Goal: Use online tool/utility: Use online tool/utility

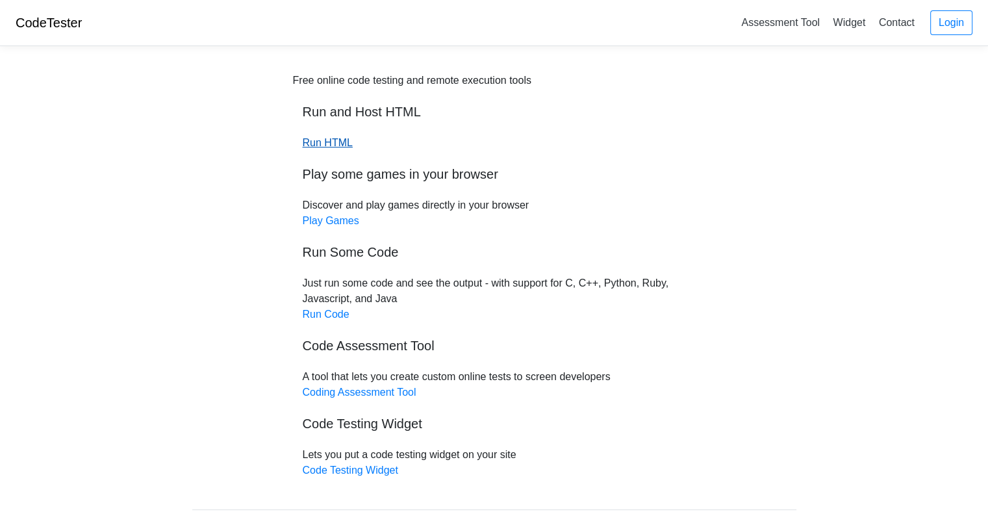
click at [325, 141] on link "Run HTML" at bounding box center [328, 142] width 50 height 11
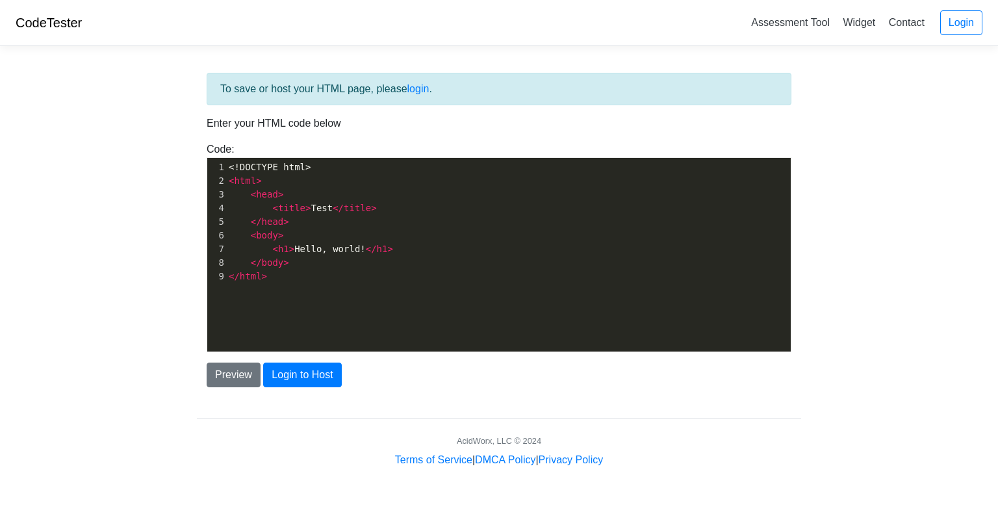
scroll to position [5, 0]
type textarea "<!DOCTYPE html> <html> <head> <title>Test</title> </head> <body> <h1>Hello, wor…"
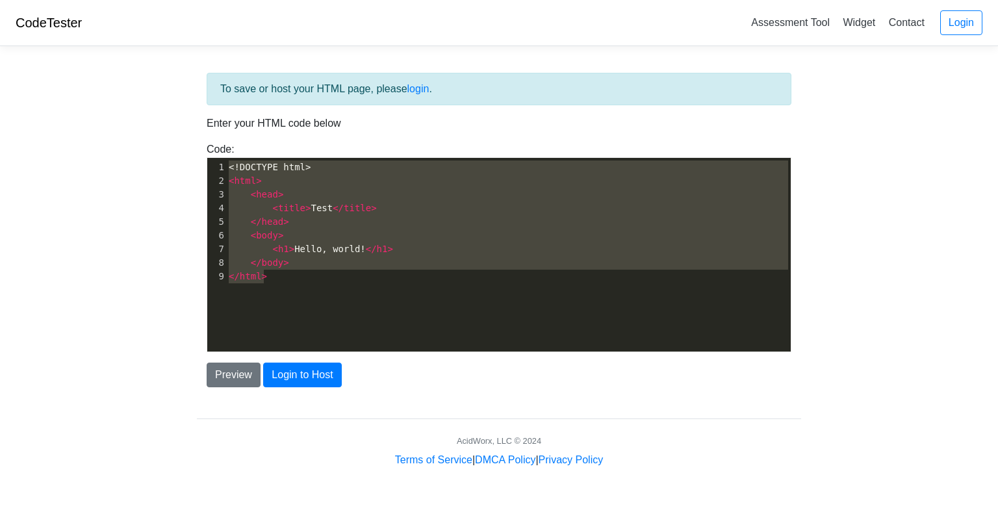
drag, startPoint x: 278, startPoint y: 281, endPoint x: 196, endPoint y: 153, distance: 151.4
click at [197, 153] on div "Code: <!DOCTYPE html> <html> <head> <title>Test</title> </head> <body> <h1>Hell…" at bounding box center [499, 247] width 604 height 211
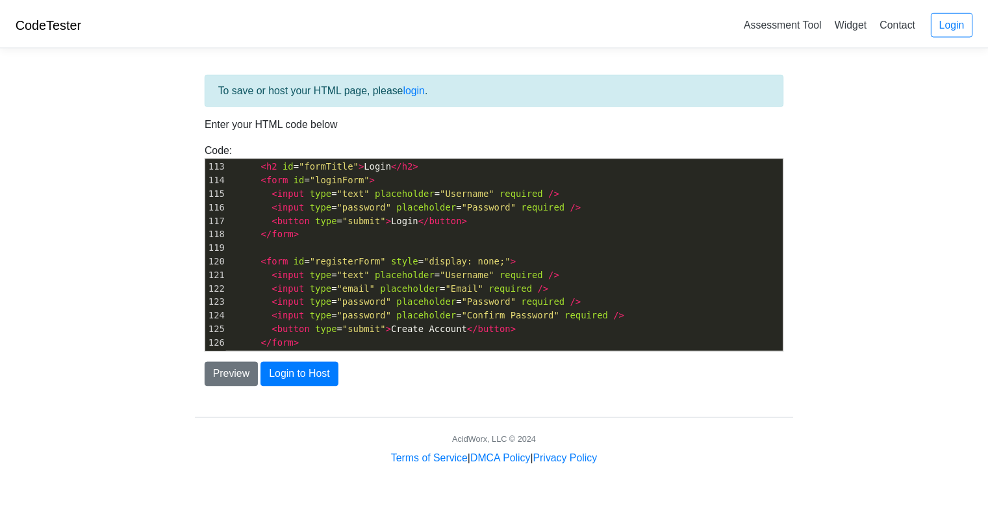
scroll to position [1491, 0]
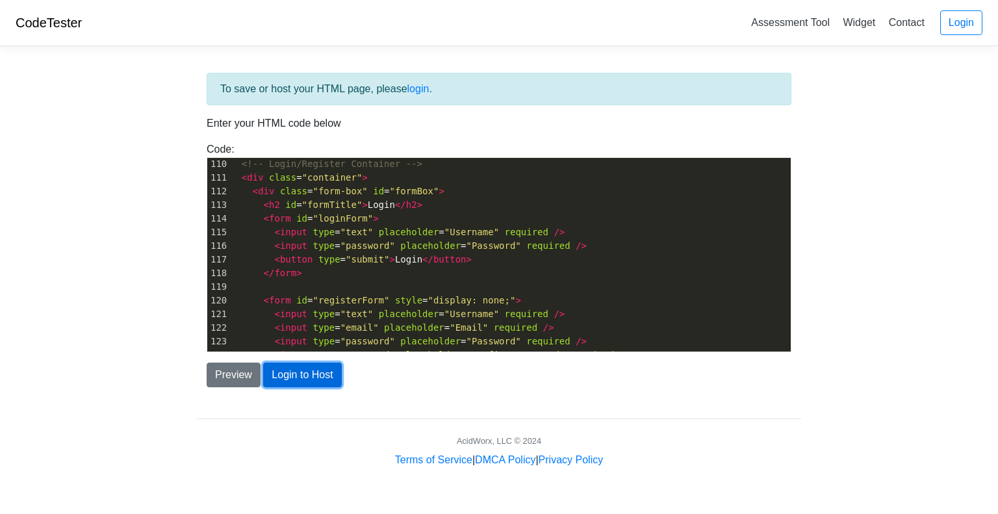
click at [290, 379] on button "Login to Host" at bounding box center [302, 375] width 78 height 25
click at [224, 372] on button "Preview" at bounding box center [234, 375] width 54 height 25
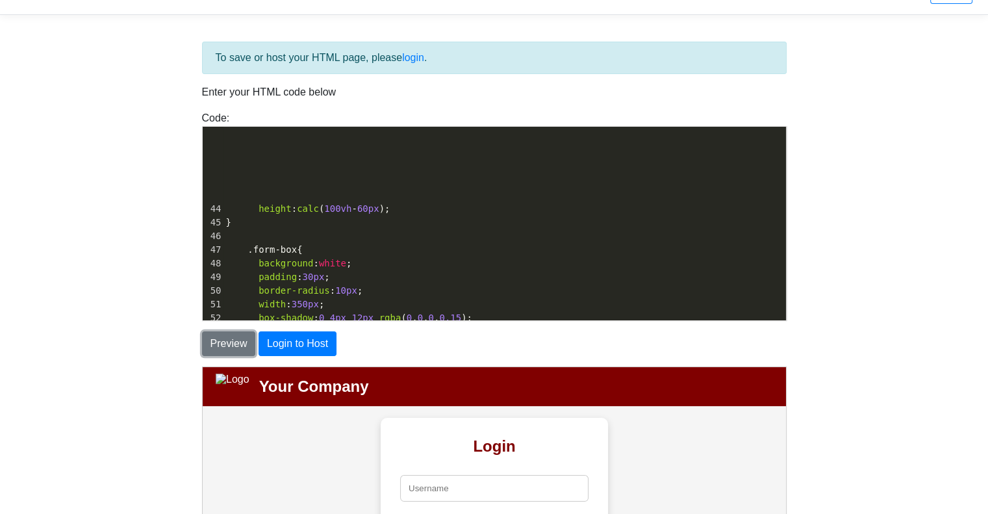
scroll to position [0, 0]
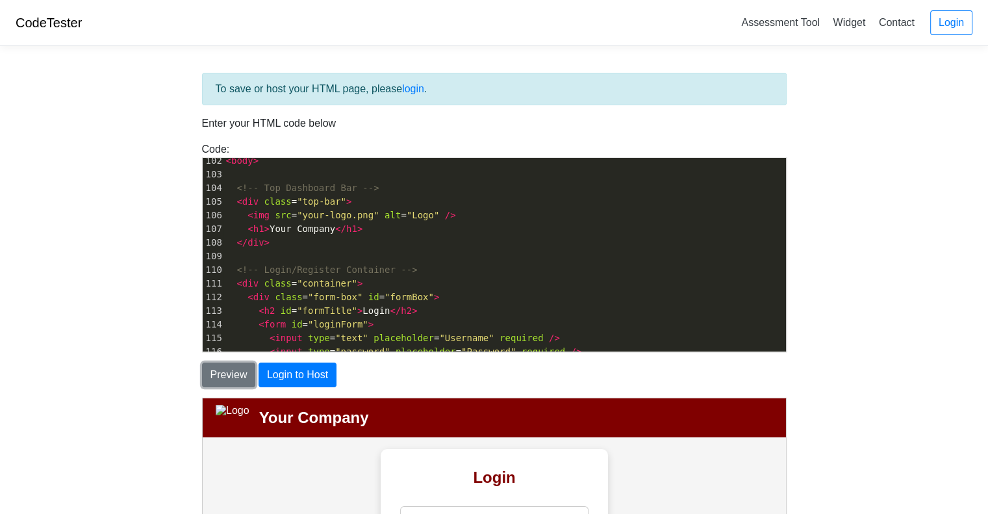
click at [202, 363] on button "Preview" at bounding box center [229, 375] width 54 height 25
click at [335, 227] on span "</" at bounding box center [340, 229] width 11 height 10
type textarea "FORK"
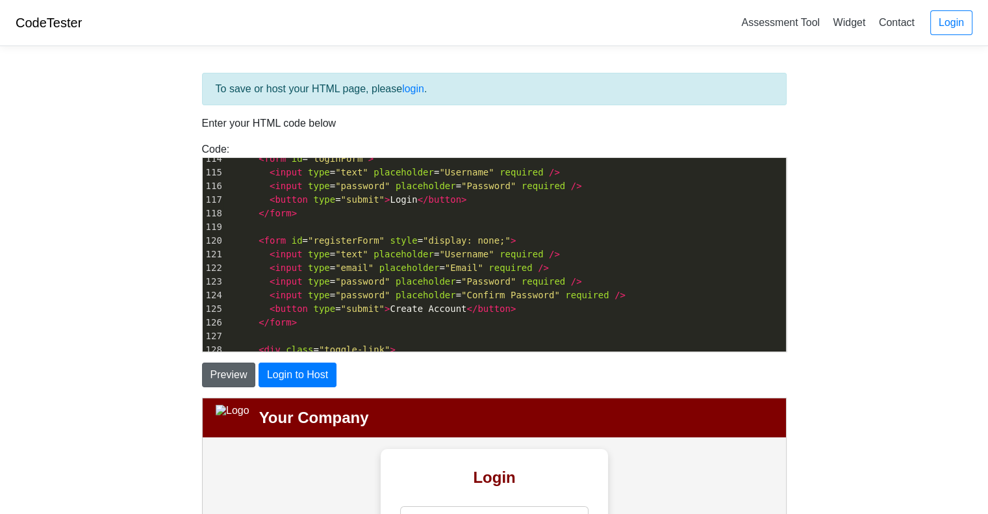
type textarea "ork Funds"
click at [241, 378] on button "Preview" at bounding box center [229, 375] width 54 height 25
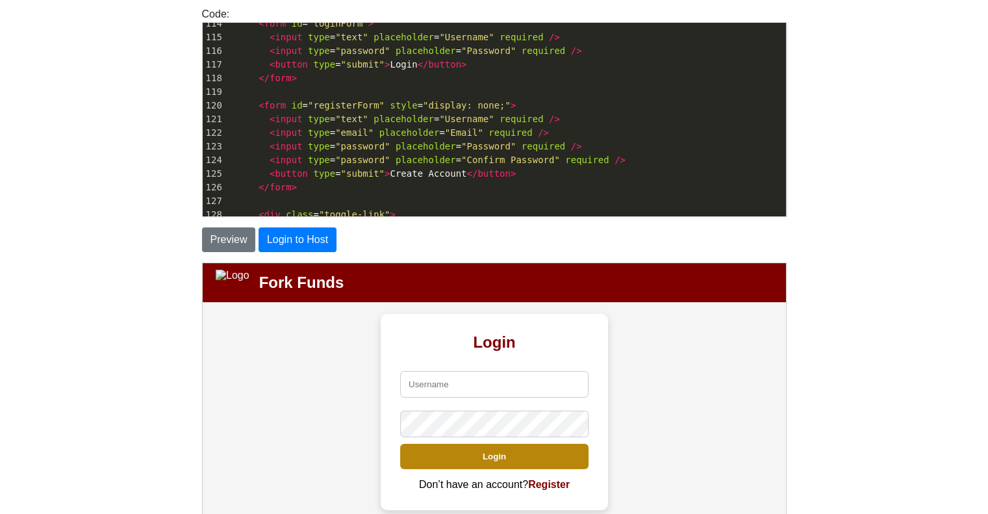
click at [510, 454] on button "Login" at bounding box center [493, 455] width 188 height 25
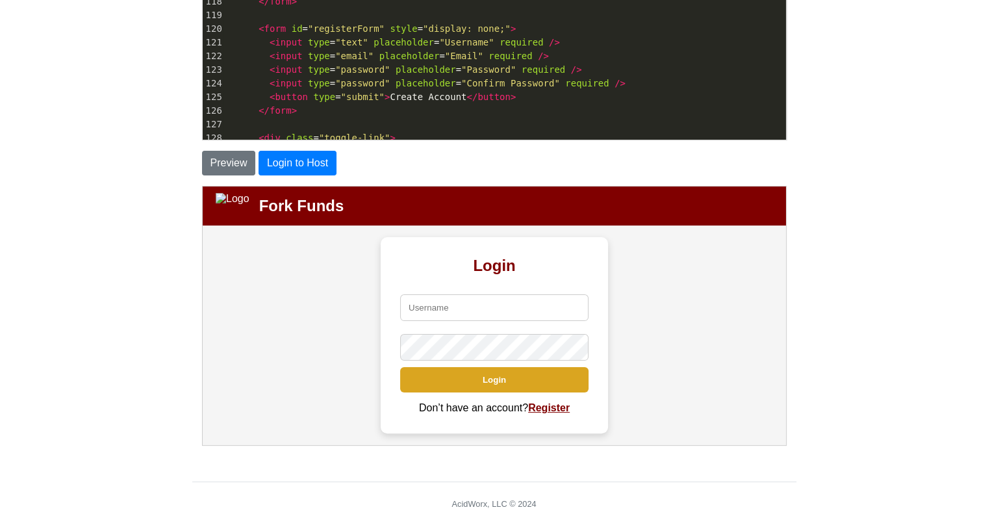
click at [547, 409] on link "Register" at bounding box center [548, 407] width 42 height 11
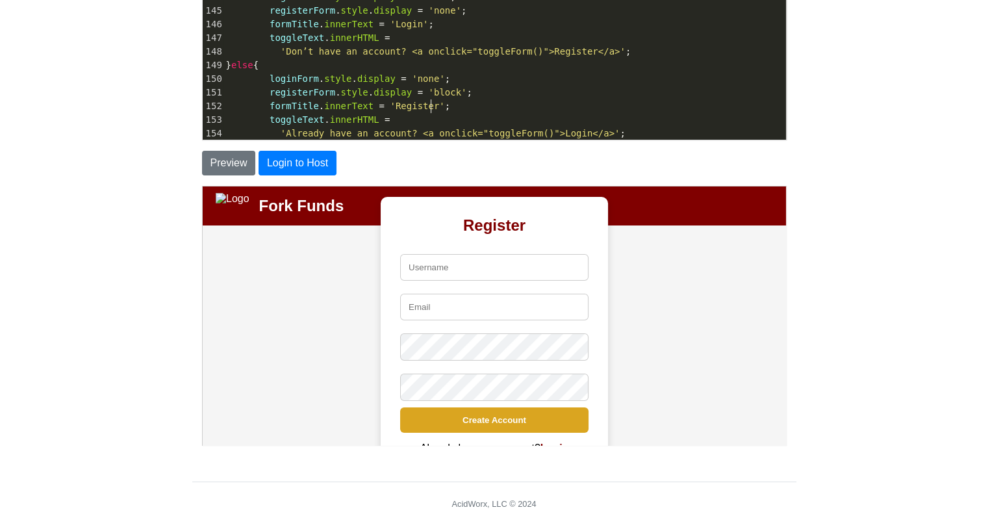
click at [519, 104] on pre "formTitle . innerText = 'Register' ;" at bounding box center [505, 106] width 563 height 14
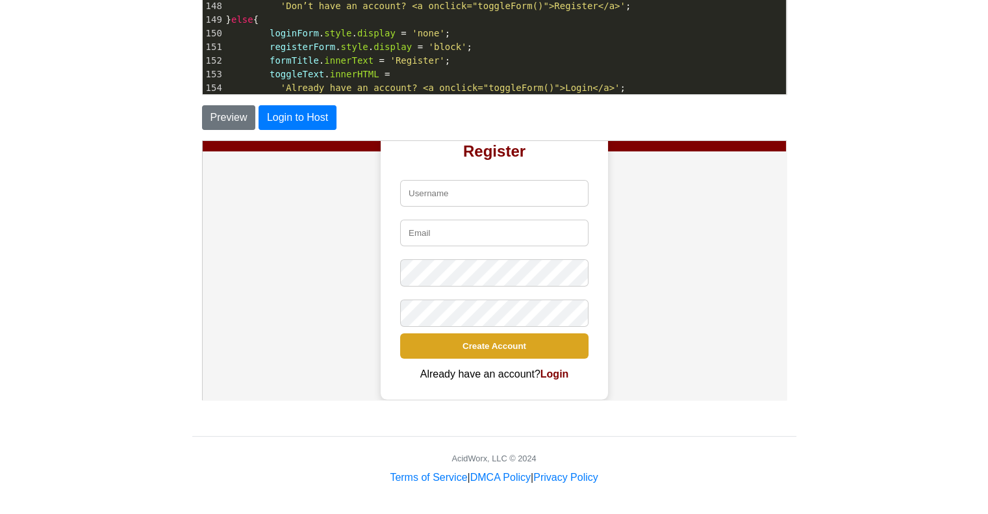
click at [630, 329] on div "Register Login Create Account Already have an account? Login" at bounding box center [493, 261] width 584 height 220
click at [551, 373] on link "Login" at bounding box center [553, 373] width 29 height 11
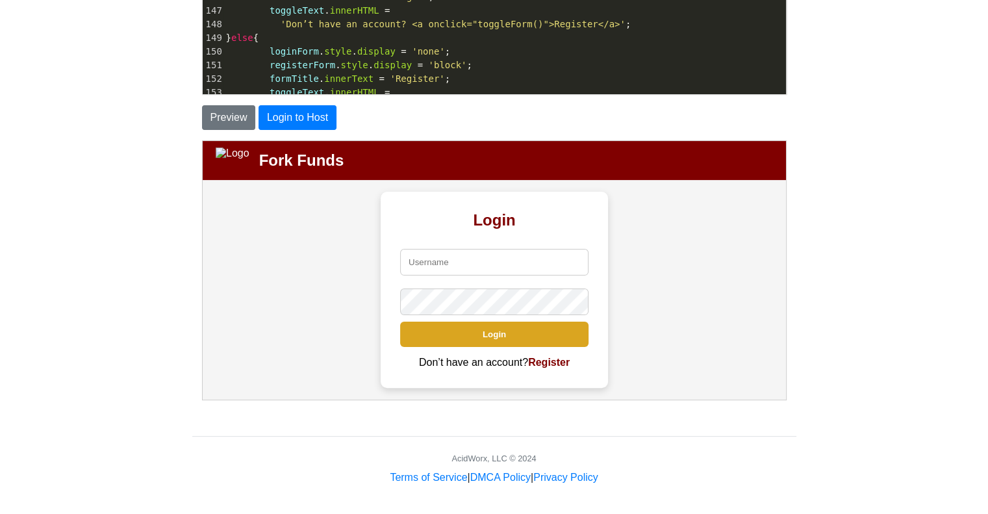
click at [385, 25] on span "'Don’t have an account? <a onclick="toggleForm()">Register</a>'" at bounding box center [453, 24] width 345 height 10
type textarea "Create Account?"
click at [221, 124] on button "Preview" at bounding box center [229, 117] width 54 height 25
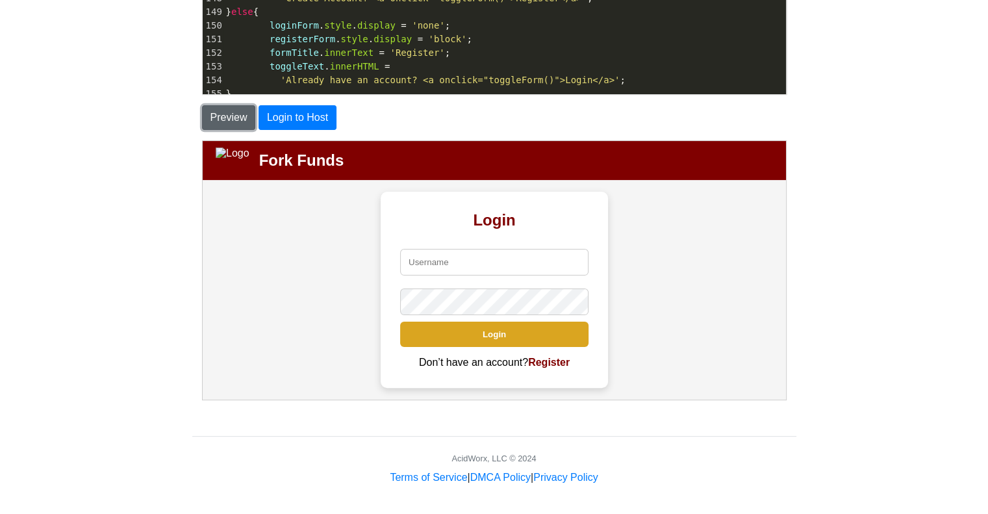
click at [238, 117] on button "Preview" at bounding box center [229, 117] width 54 height 25
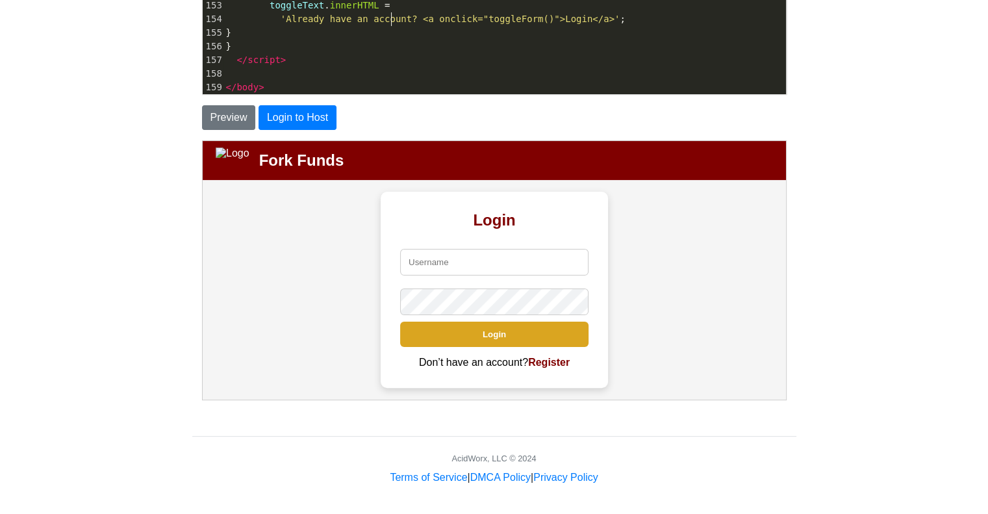
click at [392, 15] on span "'Already have an account? <a onclick="toggleForm()">Login</a>'" at bounding box center [451, 19] width 340 height 10
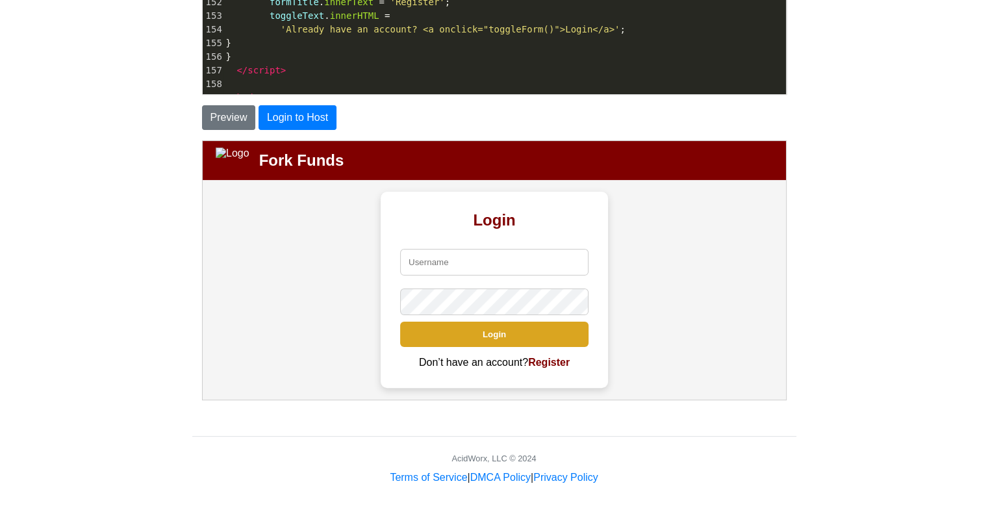
click at [396, 19] on pre "toggleText . innerHTML =" at bounding box center [505, 16] width 563 height 14
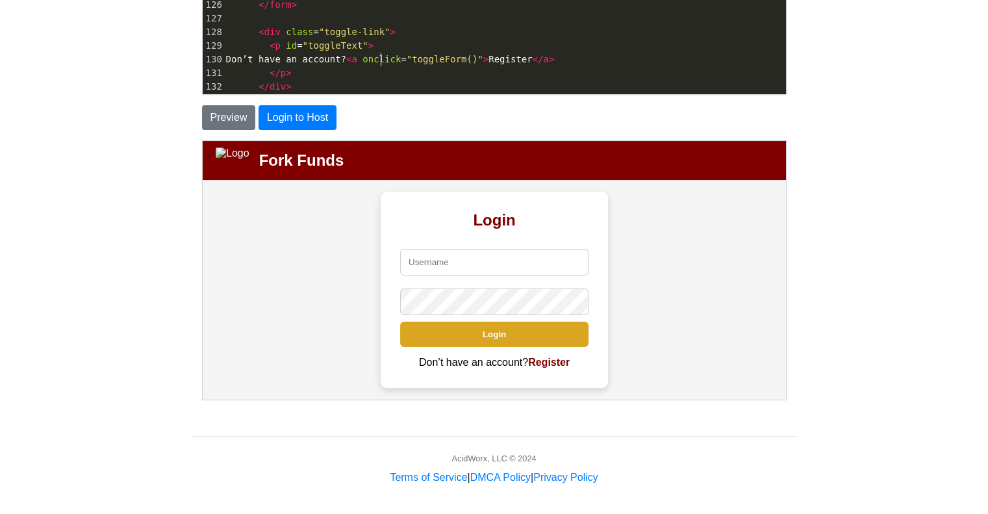
click at [382, 59] on span "Don’t have an account? < a onclick = "toggleForm()" > Register </ a >" at bounding box center [390, 59] width 329 height 10
type textarea "Create Account"
click at [229, 115] on button "Preview" at bounding box center [229, 117] width 54 height 25
click at [305, 60] on span "Create Account? < a onclick = "toggleForm()" > Register </ a >" at bounding box center [371, 59] width 290 height 10
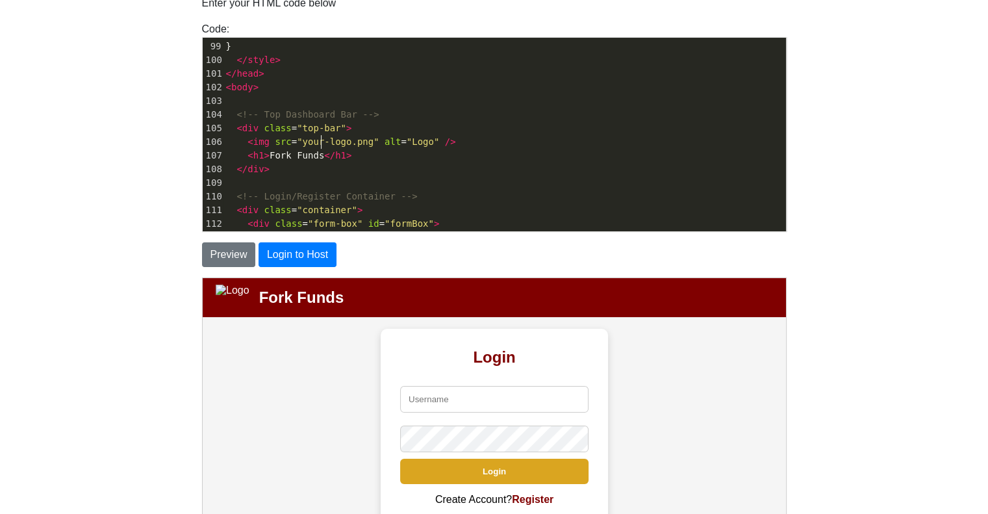
click at [322, 138] on span ""your-logo.png"" at bounding box center [338, 141] width 82 height 10
click at [390, 141] on span ""Logo"" at bounding box center [395, 141] width 33 height 10
type textarea "Forl"
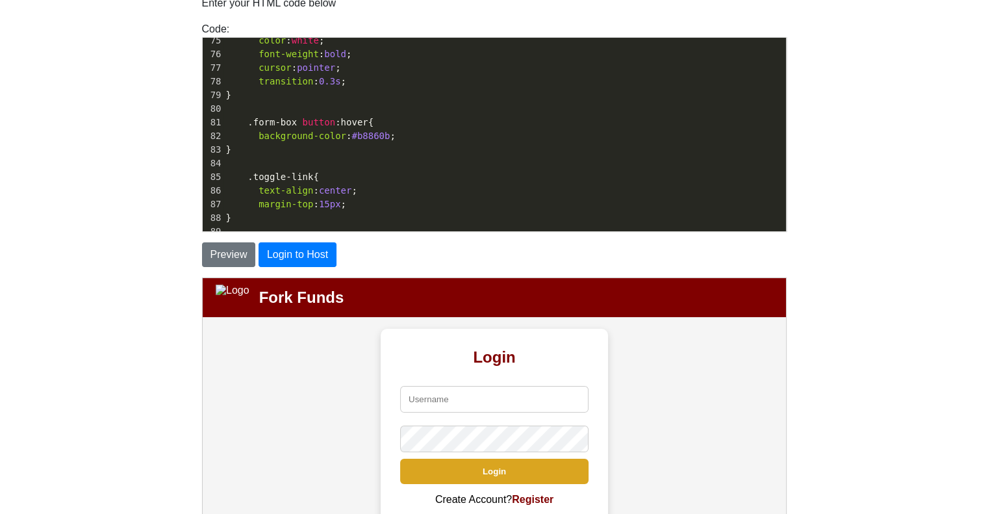
type textarea "k Funds Logo"
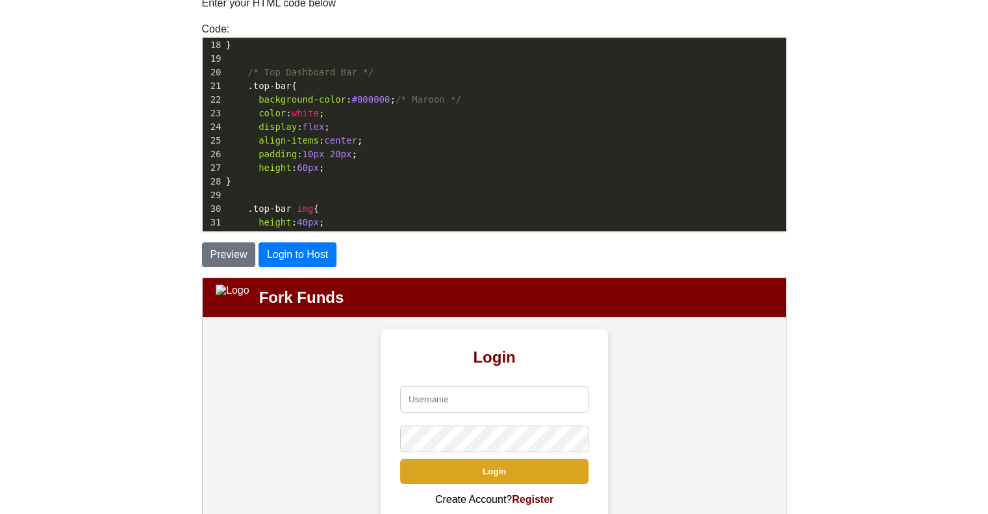
click at [379, 95] on span "#800000" at bounding box center [371, 99] width 38 height 10
click at [222, 249] on button "Preview" at bounding box center [229, 254] width 54 height 25
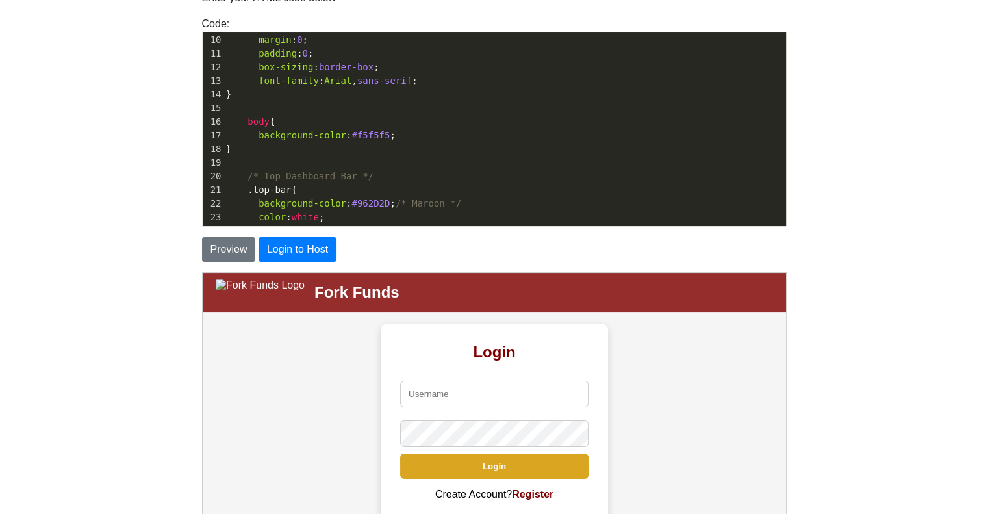
scroll to position [5, 0]
click at [379, 131] on span "#f5f5f5" at bounding box center [371, 135] width 38 height 10
type textarea "fb310"
click at [227, 251] on button "Preview" at bounding box center [229, 249] width 54 height 25
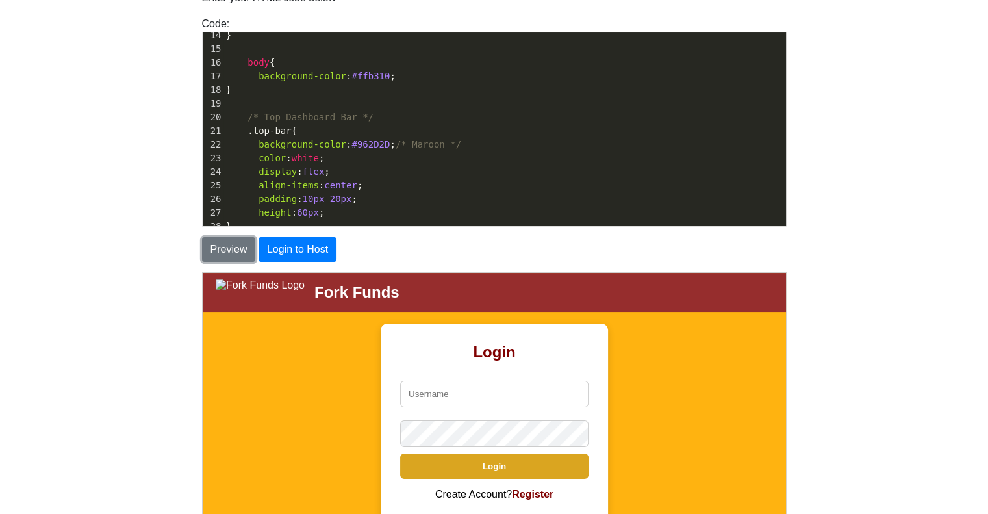
scroll to position [189, 0]
click at [379, 135] on span "#962D2D" at bounding box center [371, 139] width 38 height 10
type textarea "90033"
click at [220, 251] on button "Preview" at bounding box center [229, 249] width 54 height 25
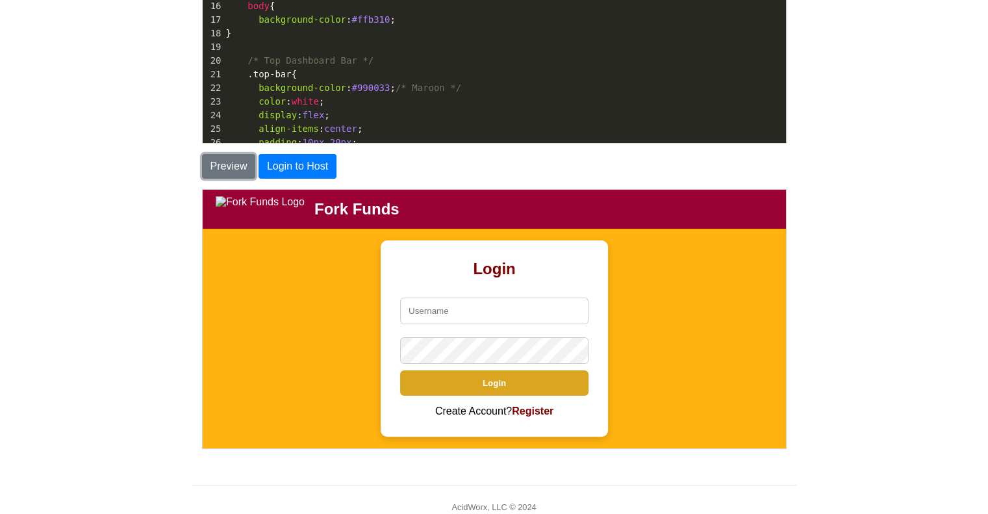
scroll to position [352, 0]
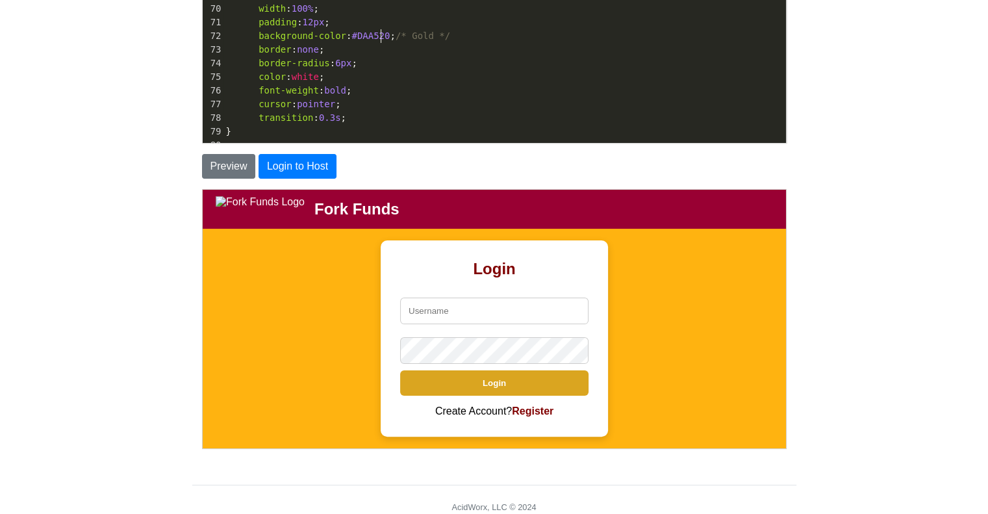
click at [378, 32] on span "#DAA520" at bounding box center [371, 36] width 38 height 10
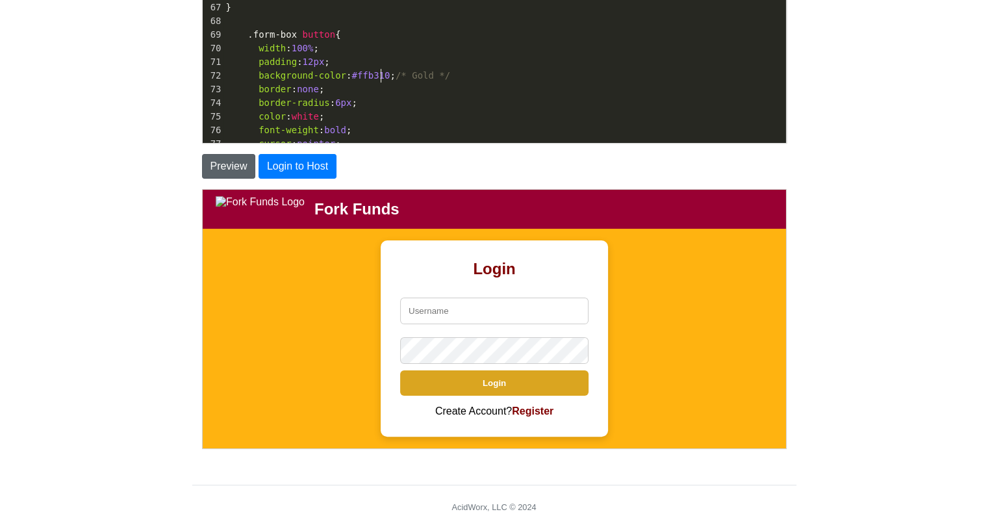
type textarea "ffb310"
click at [207, 164] on button "Preview" at bounding box center [229, 166] width 54 height 25
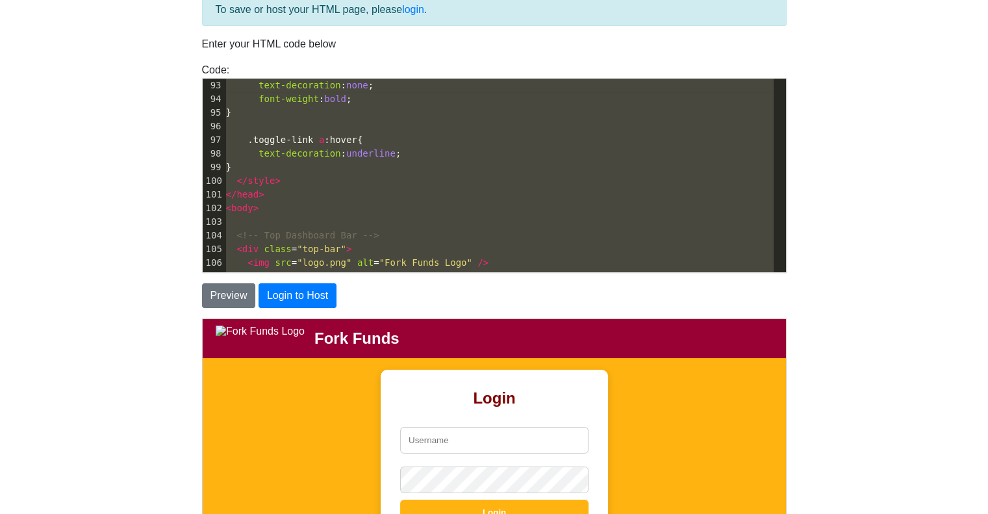
scroll to position [1176, 0]
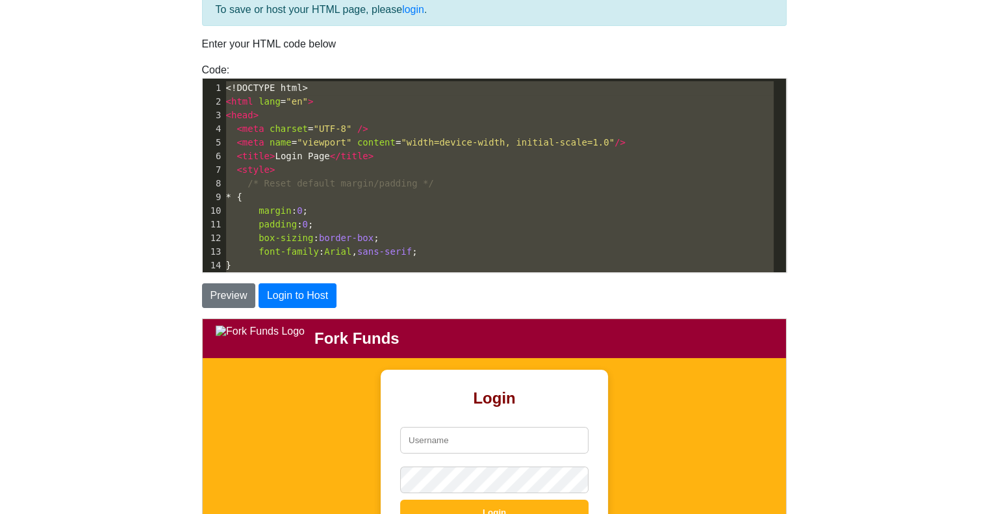
drag, startPoint x: 268, startPoint y: 255, endPoint x: 174, endPoint y: -8, distance: 279.3
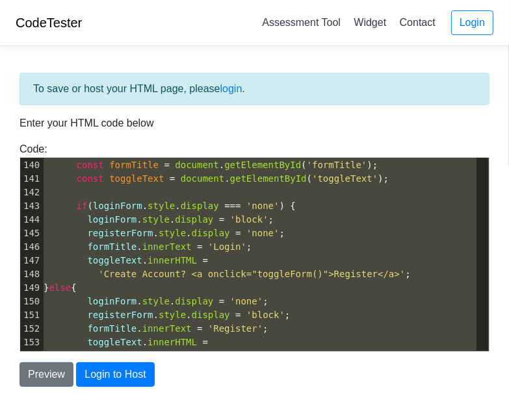
scroll to position [1996, 0]
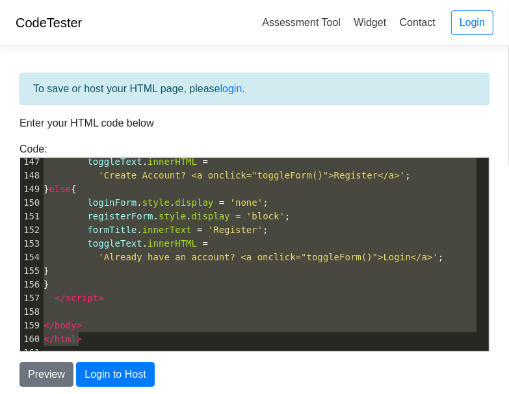
type textarea "<!DOCTYPE html> <html lang="en"> <head> <meta charset="UTF-8" /> <meta name="vi…"
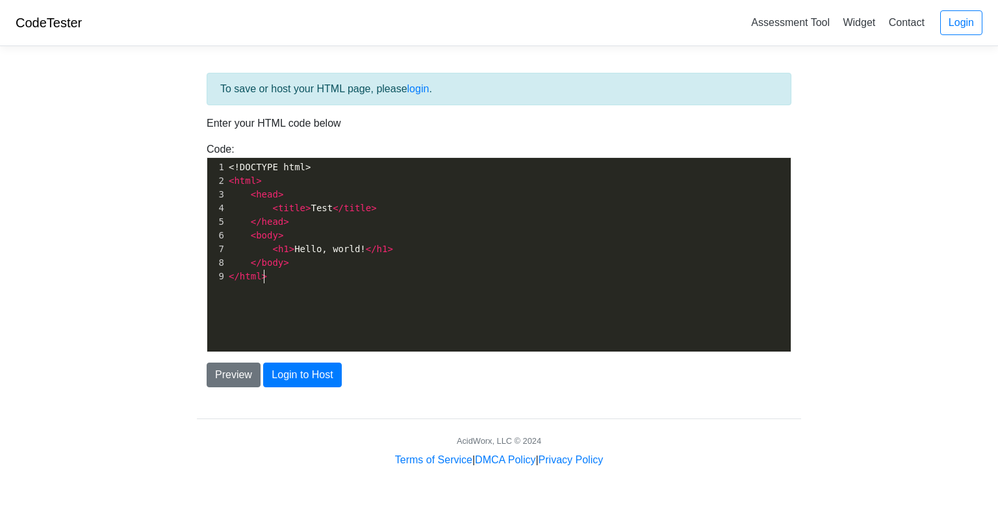
scroll to position [5, 0]
click at [280, 283] on div "xxxxxxxxxx 1 <!DOCTYPE html> 2 < html > 3 < head > 4 < title > Test </ title > …" at bounding box center [513, 222] width 574 height 128
type textarea "<!DOCTYPE html> <html> <head> <title>Test</title> </head> <body> <h1>Hello, wor…"
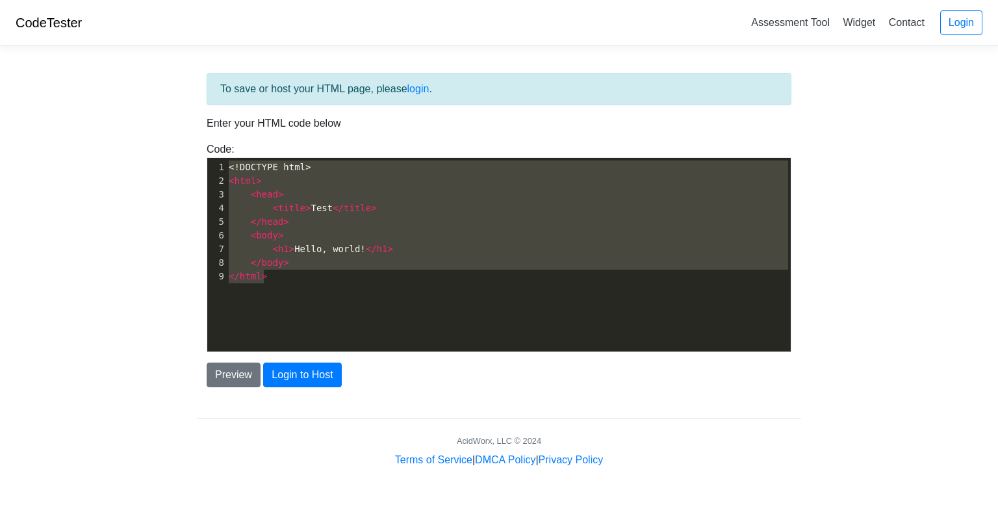
drag, startPoint x: 280, startPoint y: 283, endPoint x: 213, endPoint y: 168, distance: 132.5
click at [226, 168] on div "x 1 <!DOCTYPE html> 2 < html > 3 < head > 4 < title > Test </ title > 5 </ head…" at bounding box center [513, 222] width 574 height 128
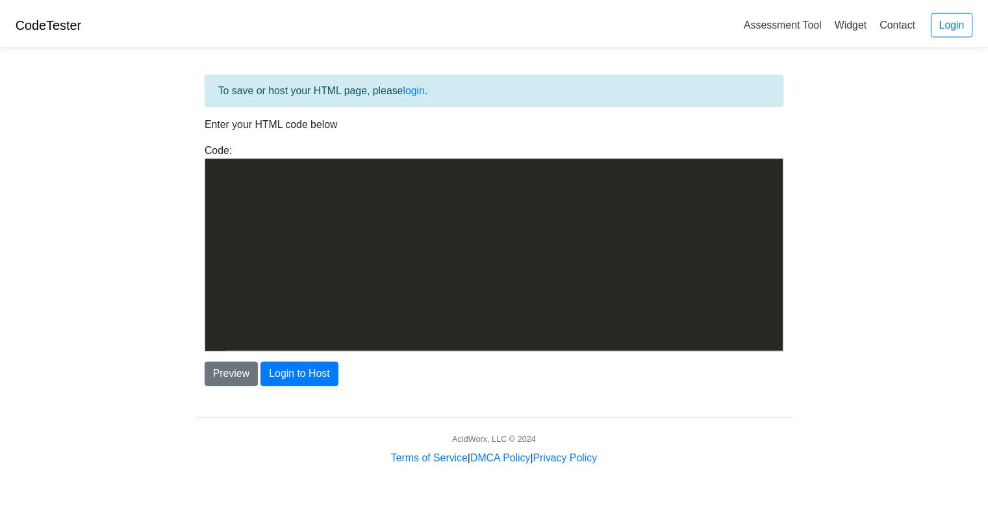
scroll to position [1998, 0]
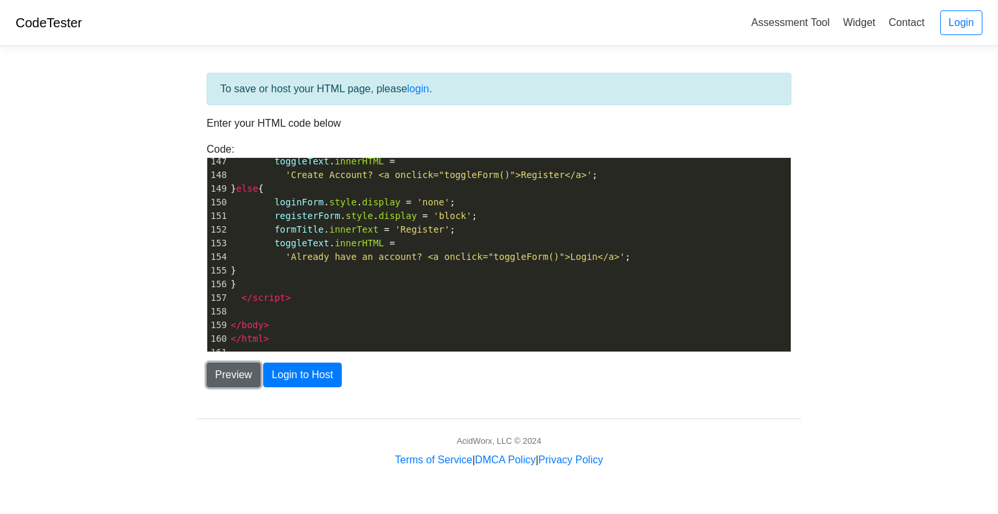
click at [241, 376] on button "Preview" at bounding box center [234, 375] width 54 height 25
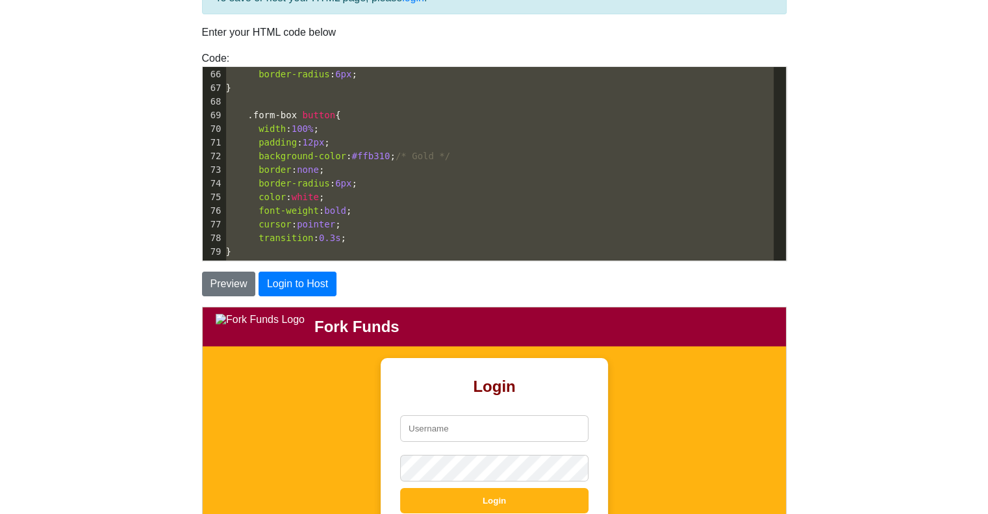
scroll to position [739, 0]
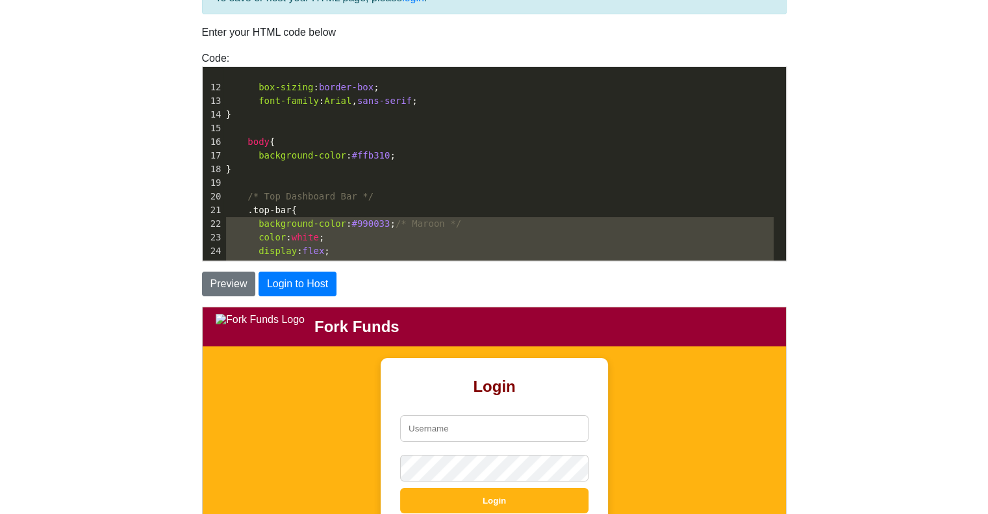
type textarea "<!DOCTYPE html> <html lang="en"> <head> <meta charset="UTF-8" /> <meta name="vi…"
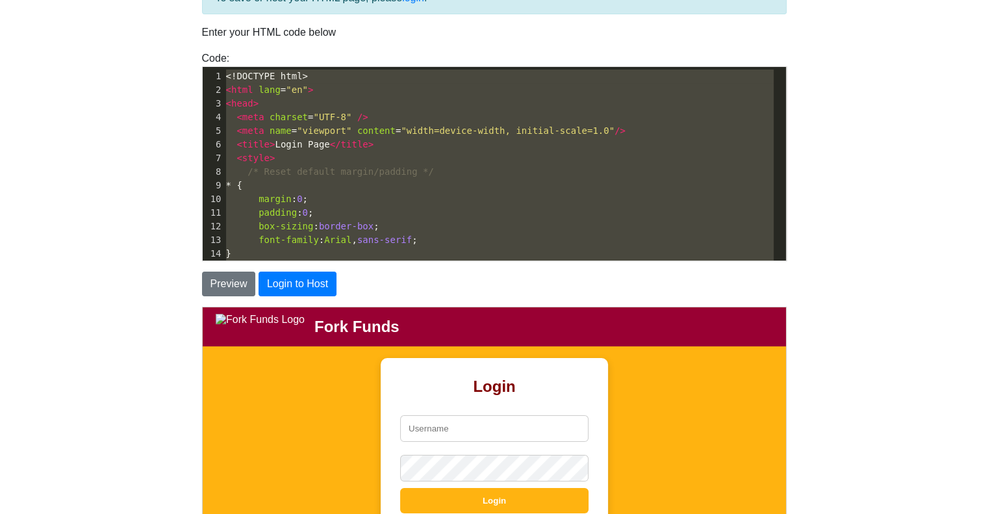
drag, startPoint x: 276, startPoint y: 251, endPoint x: 148, endPoint y: -79, distance: 353.8
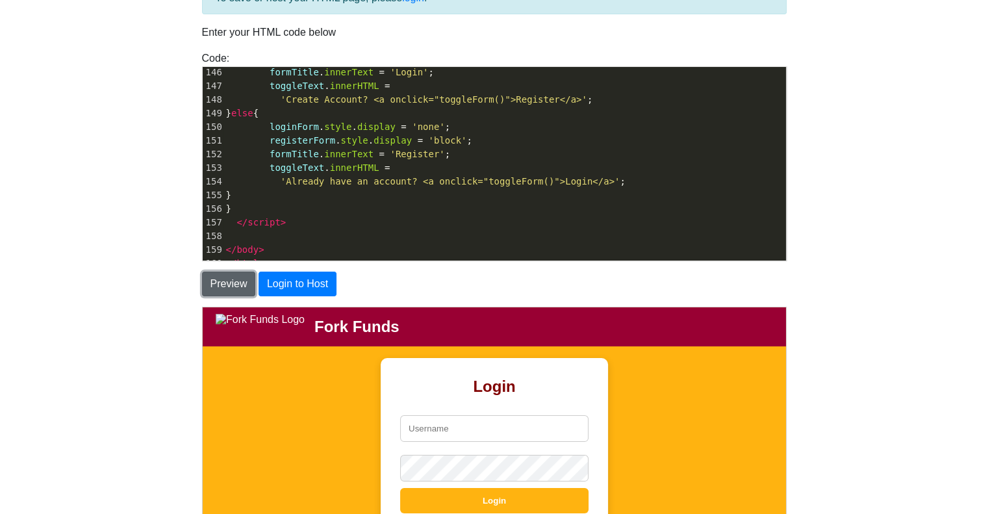
click at [226, 287] on button "Preview" at bounding box center [229, 284] width 54 height 25
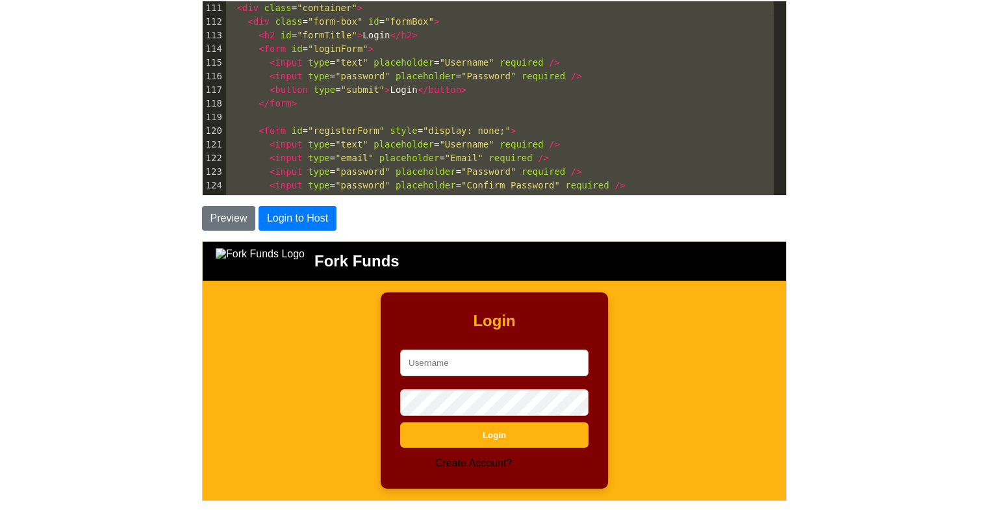
scroll to position [1422, 0]
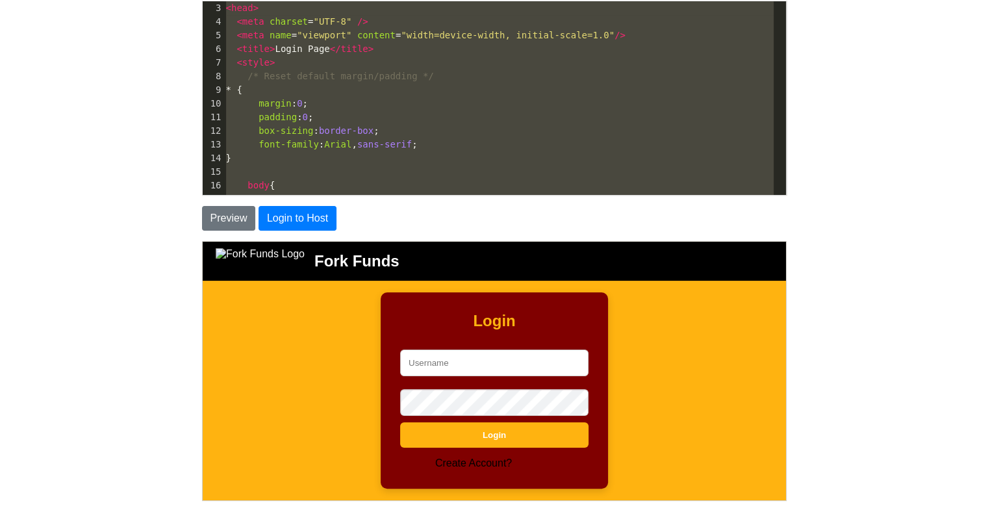
type textarea "<!DOCTYPE html> <html lang="en"> <head> <meta charset="UTF-8" /> <meta name="vi…"
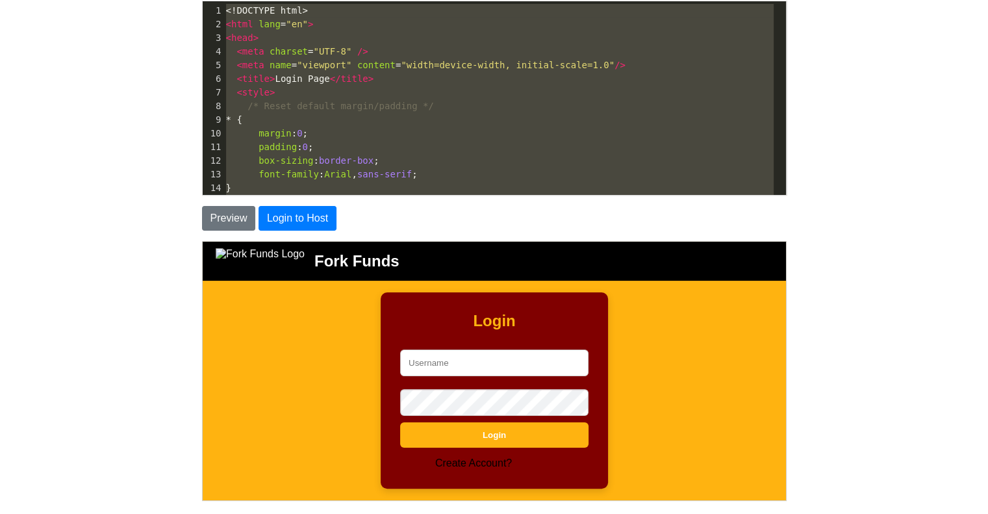
drag, startPoint x: 282, startPoint y: 84, endPoint x: 193, endPoint y: -79, distance: 185.2
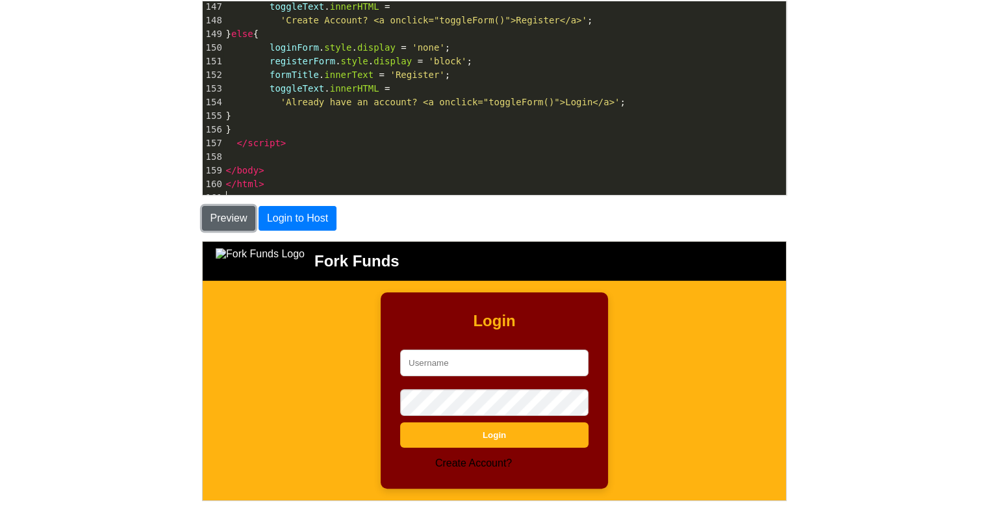
click at [233, 220] on button "Preview" at bounding box center [229, 218] width 54 height 25
click at [547, 464] on link "Register" at bounding box center [532, 462] width 42 height 11
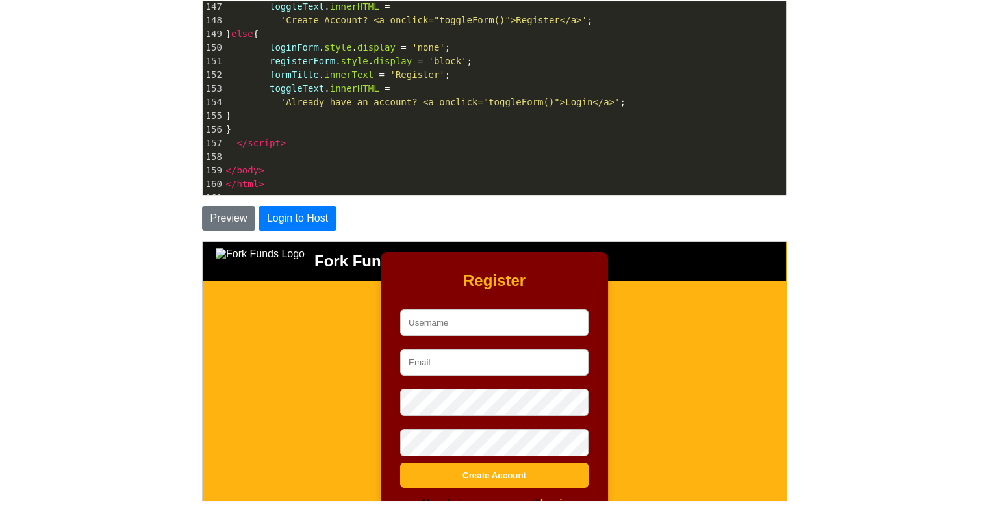
click at [208, 140] on div "157" at bounding box center [213, 143] width 21 height 14
